Goal: Task Accomplishment & Management: Use online tool/utility

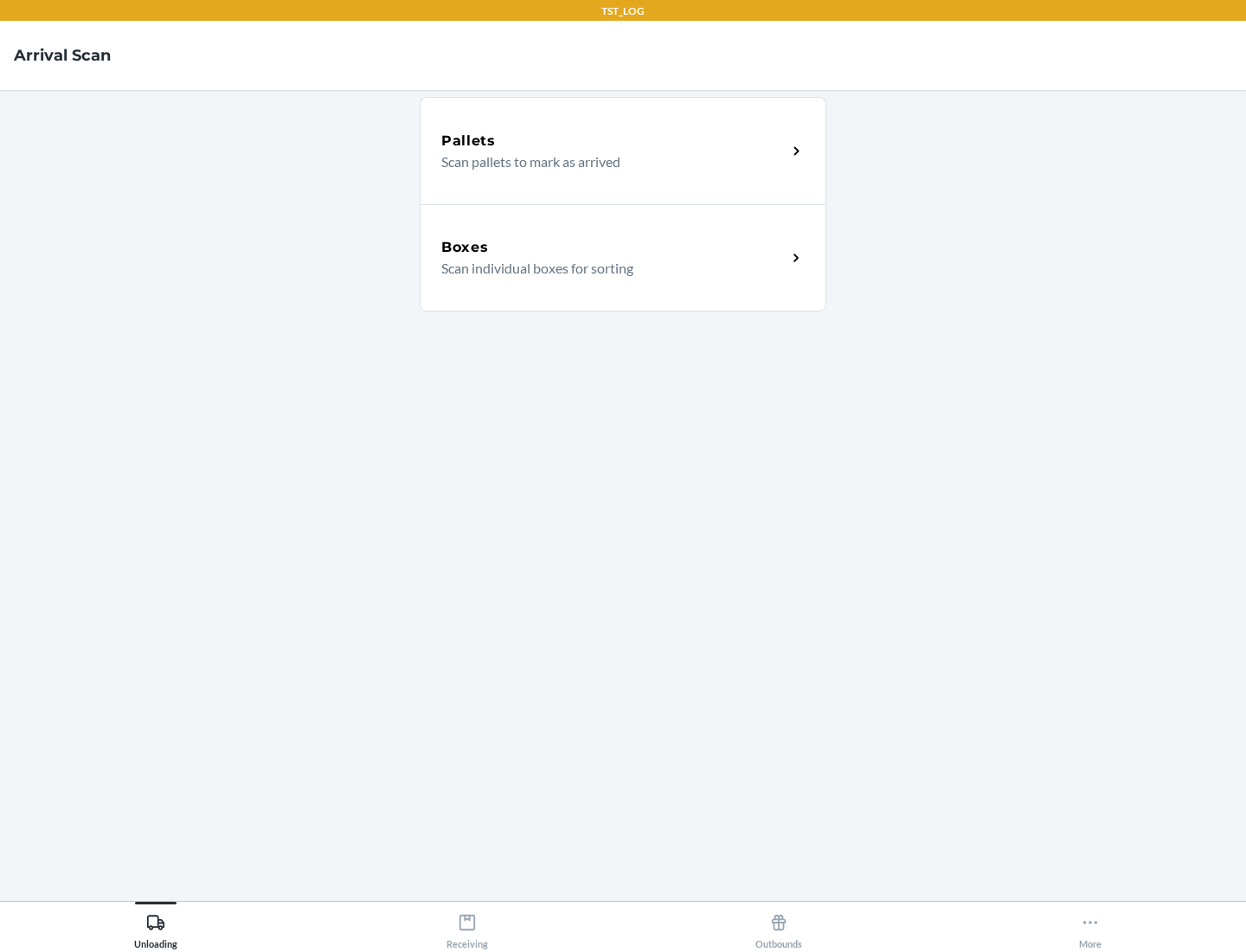
click at [613, 247] on div "Boxes" at bounding box center [613, 247] width 345 height 21
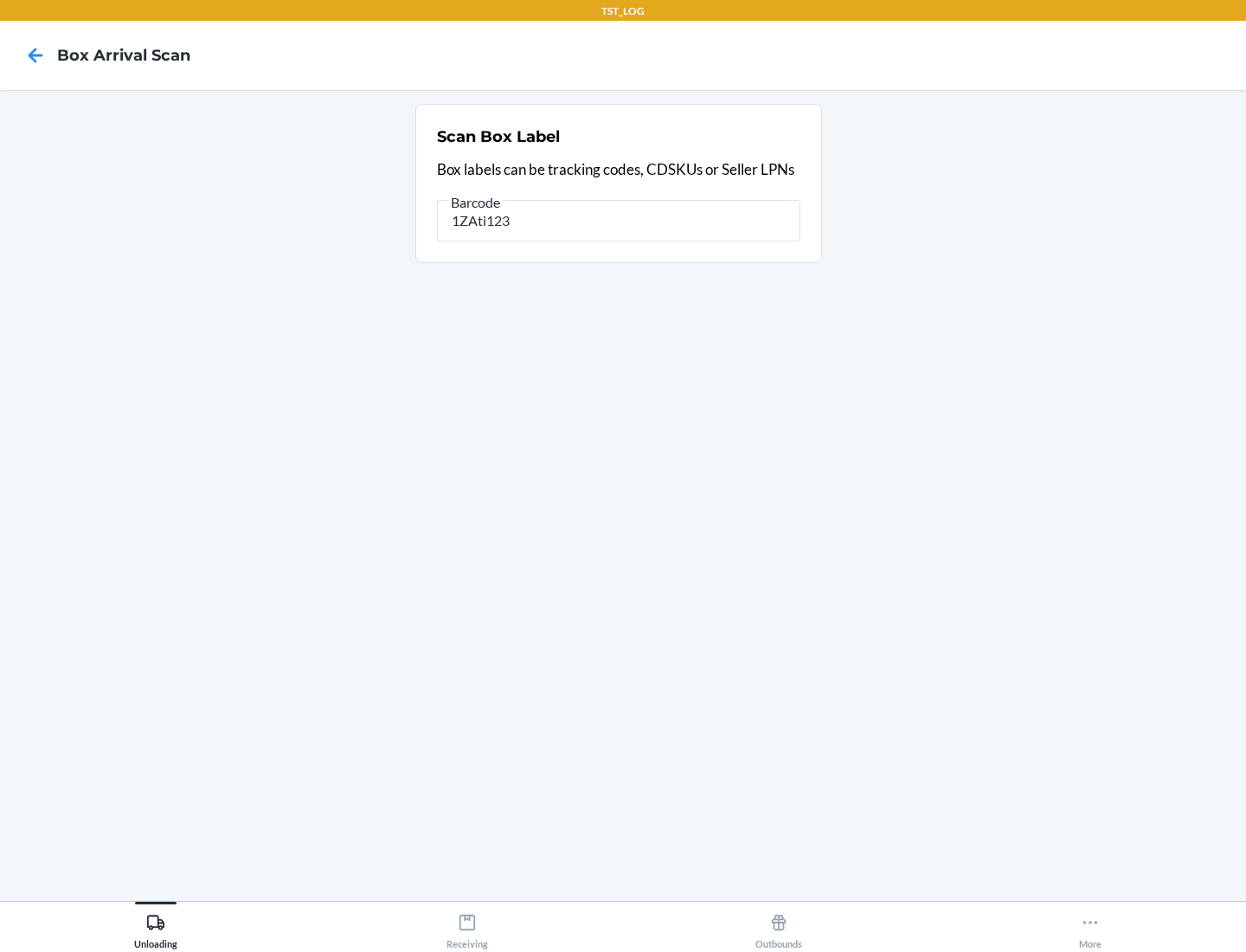
type input "1ZAti123"
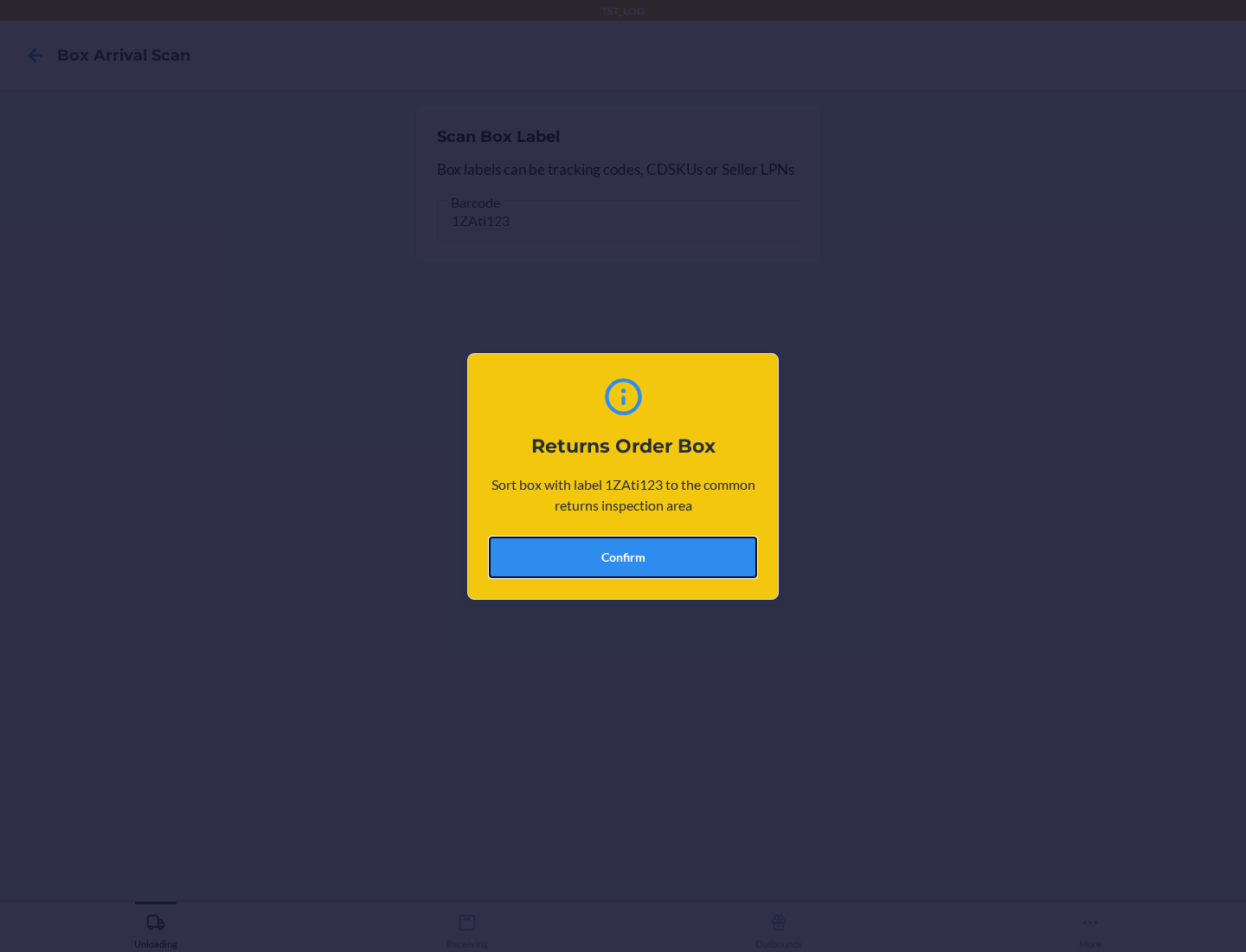
click at [623, 556] on button "Confirm" at bounding box center [623, 557] width 268 height 42
